Goal: Check status: Check status

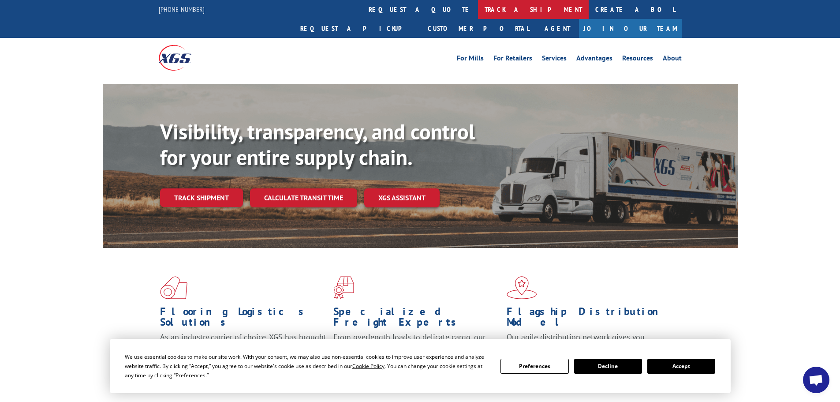
click at [478, 16] on link "track a shipment" at bounding box center [533, 9] width 111 height 19
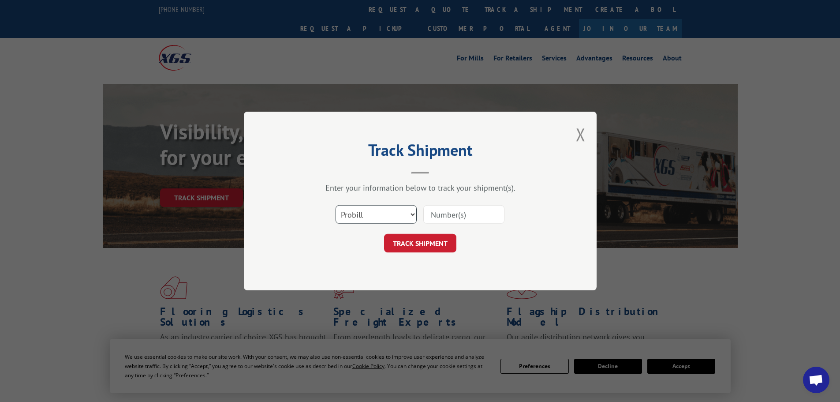
click at [390, 208] on select "Select category... Probill BOL PO" at bounding box center [376, 214] width 81 height 19
select select "bol"
click at [336, 205] on select "Select category... Probill BOL PO" at bounding box center [376, 214] width 81 height 19
click at [470, 207] on input at bounding box center [463, 214] width 81 height 19
paste input "50869731"
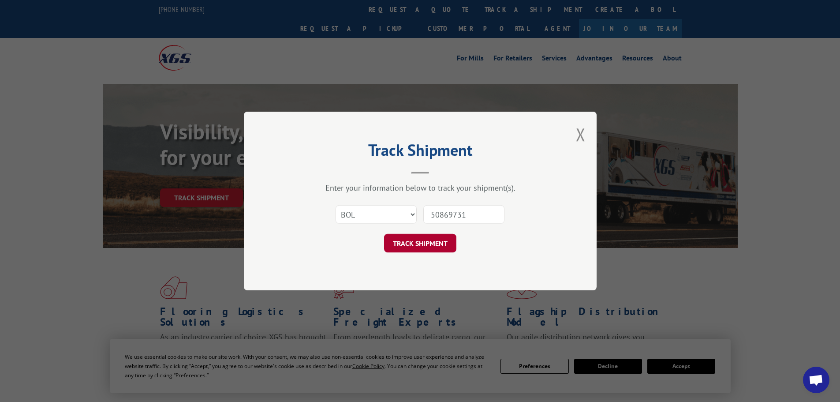
type input "50869731"
click at [438, 243] on button "TRACK SHIPMENT" at bounding box center [420, 243] width 72 height 19
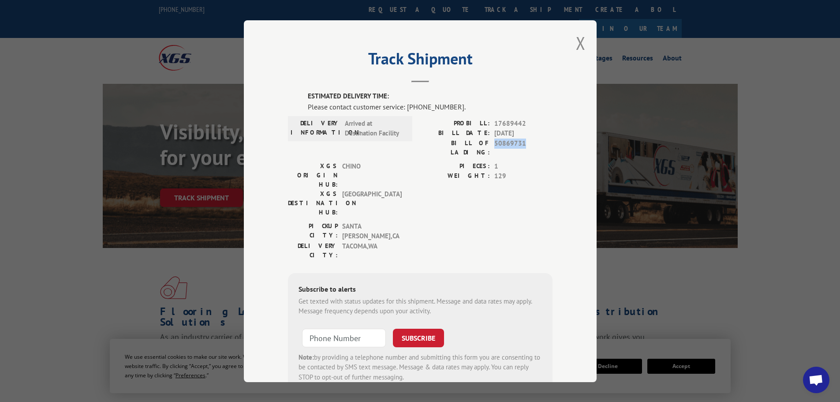
drag, startPoint x: 527, startPoint y: 143, endPoint x: 490, endPoint y: 149, distance: 37.4
click at [490, 149] on div "PROBILL: 17689442 BILL DATE: [DATE] BILL OF LADING: 50869731" at bounding box center [486, 139] width 132 height 43
